Goal: Navigation & Orientation: Locate item on page

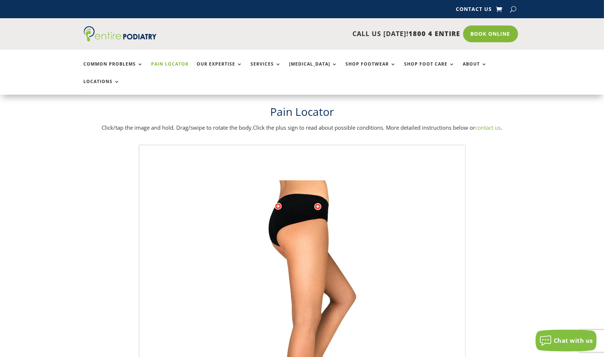
drag, startPoint x: 301, startPoint y: 187, endPoint x: 288, endPoint y: 259, distance: 72.9
click at [289, 260] on img at bounding box center [302, 325] width 201 height 291
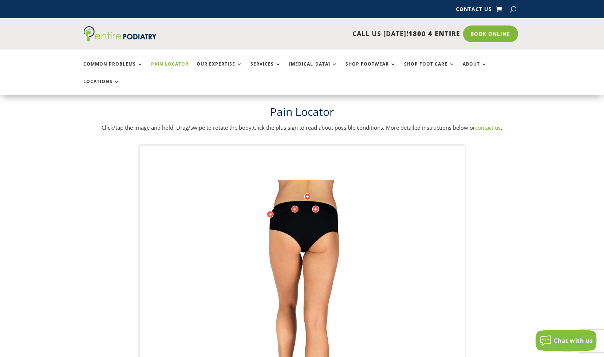
drag, startPoint x: 322, startPoint y: 221, endPoint x: 332, endPoint y: 221, distance: 10.6
click at [332, 221] on img at bounding box center [302, 325] width 201 height 291
click at [308, 193] on div at bounding box center [307, 196] width 7 height 7
click at [316, 205] on div at bounding box center [315, 208] width 7 height 7
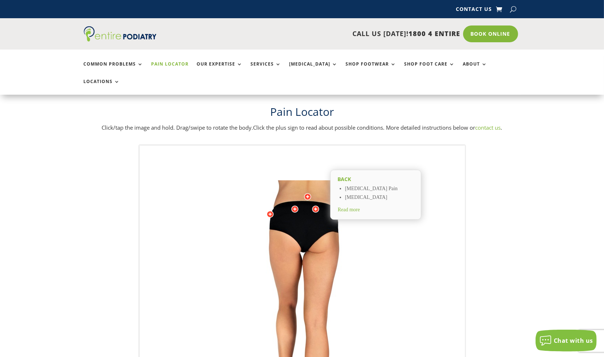
click at [316, 205] on div at bounding box center [315, 208] width 7 height 7
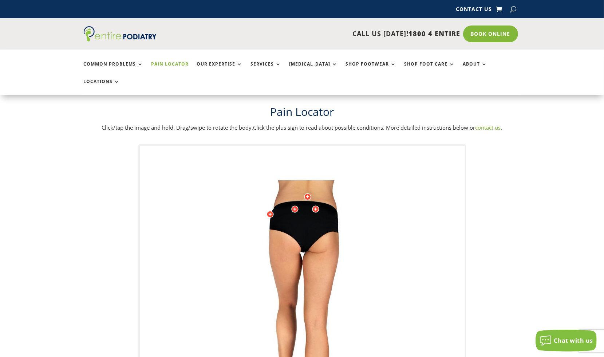
click at [341, 183] on img at bounding box center [302, 325] width 201 height 291
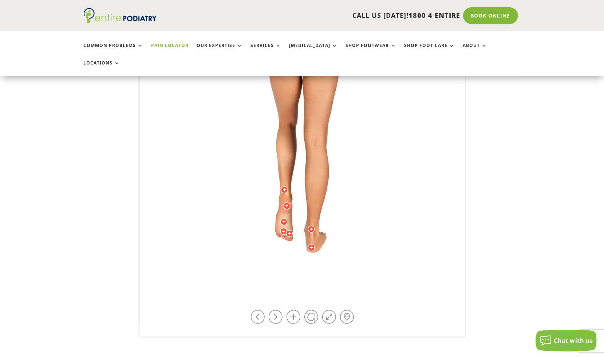
scroll to position [181, 0]
click at [331, 310] on link at bounding box center [329, 317] width 14 height 14
